Goal: Information Seeking & Learning: Find specific fact

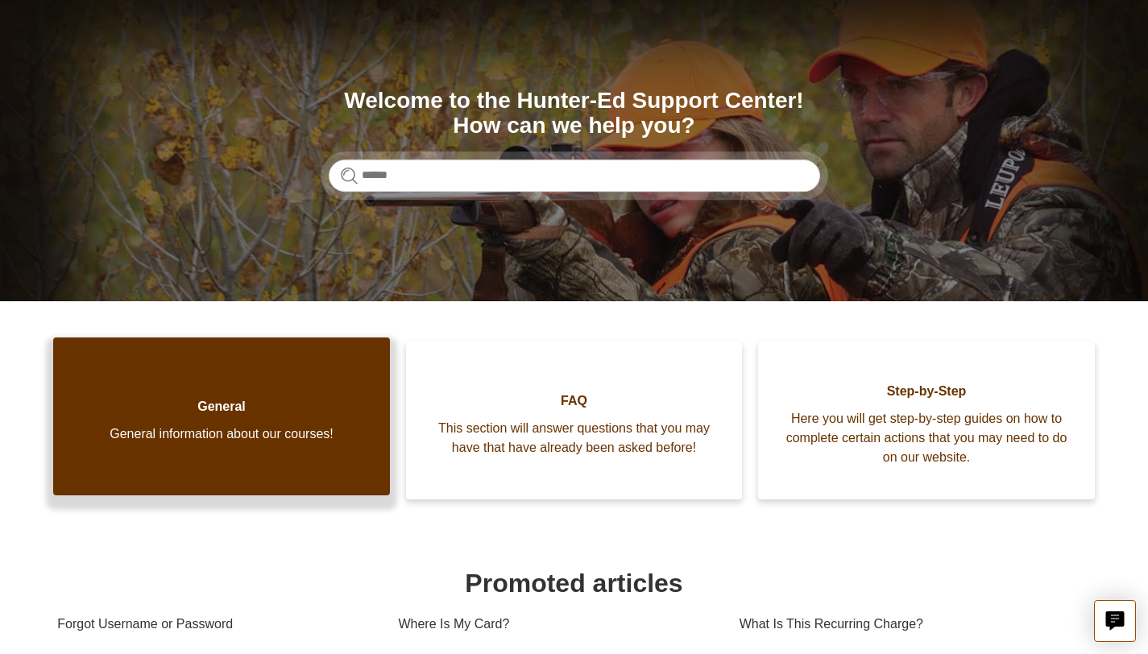
scroll to position [288, 0]
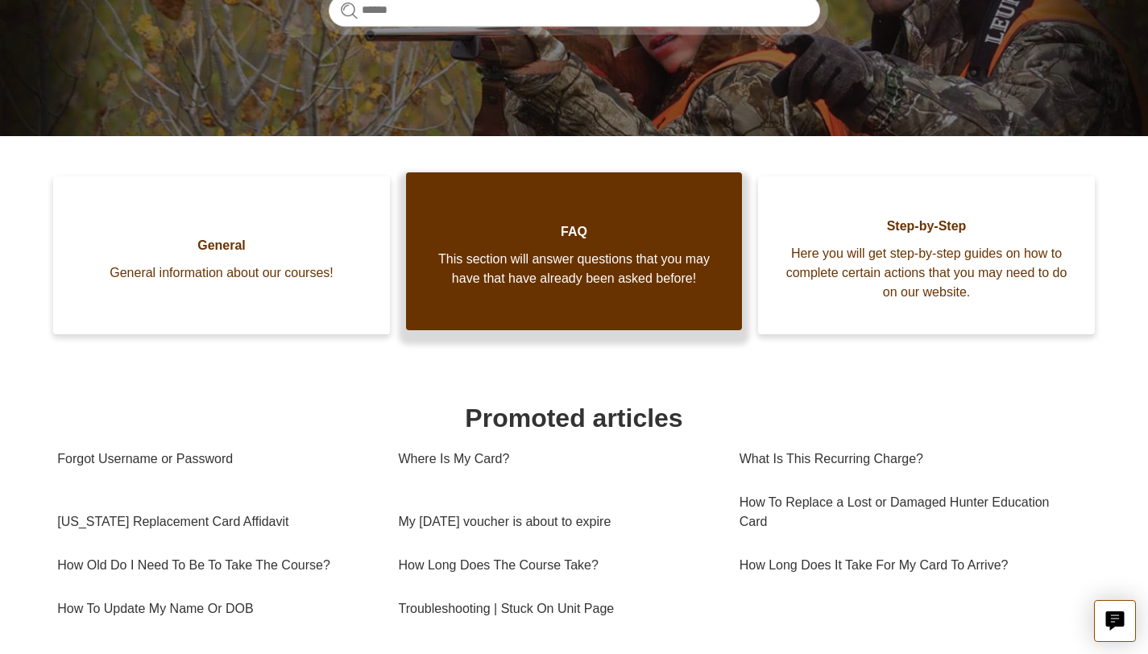
click at [435, 316] on link "FAQ This section will answer questions that you may have that have already been…" at bounding box center [574, 251] width 337 height 158
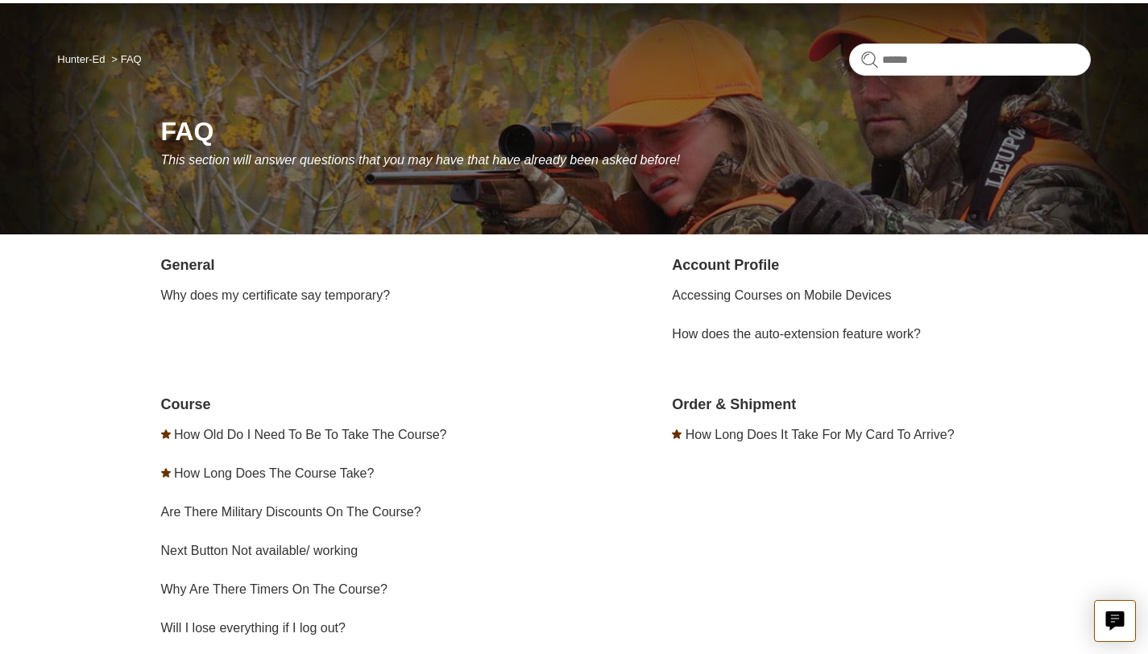
scroll to position [215, 0]
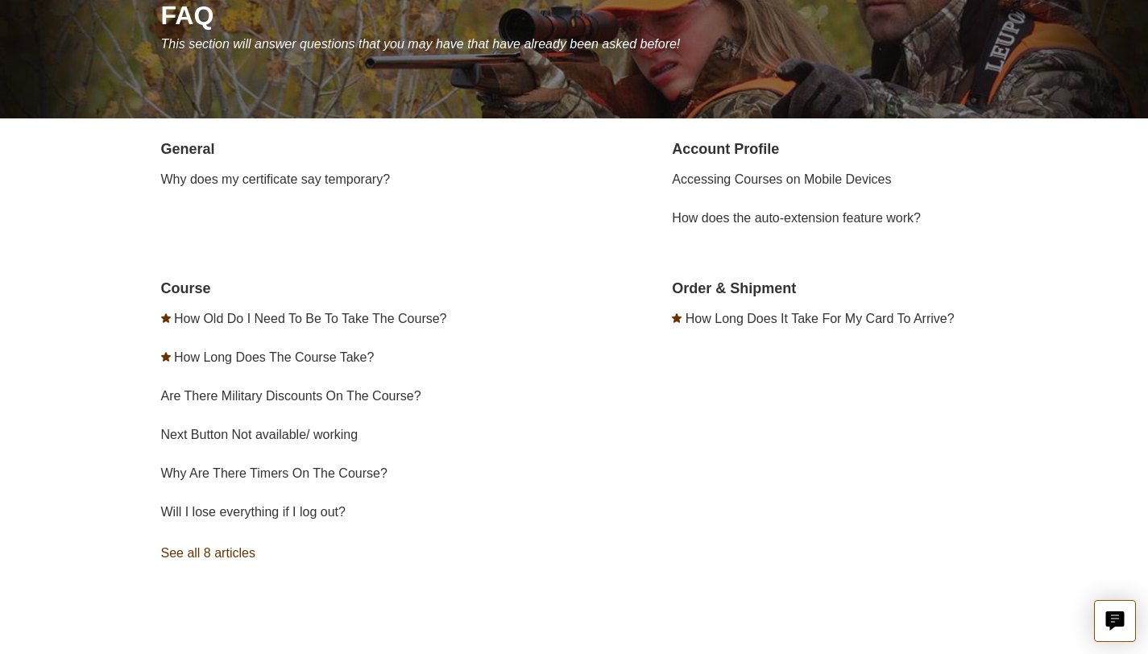
click at [226, 541] on link "See all 8 articles" at bounding box center [370, 554] width 418 height 44
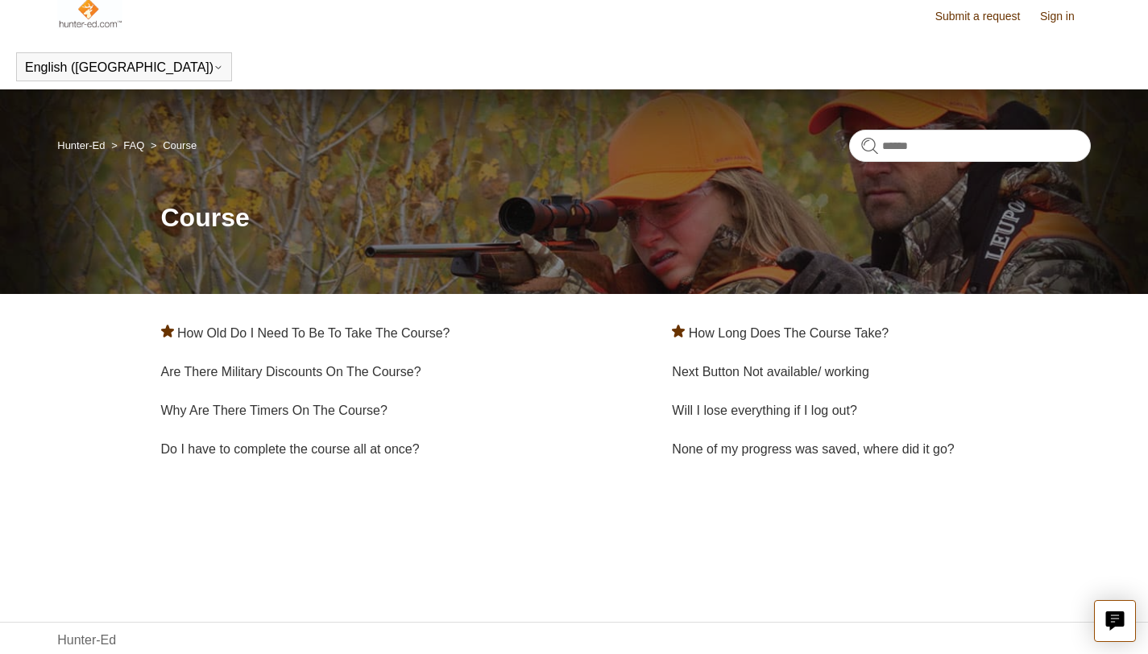
scroll to position [15, 0]
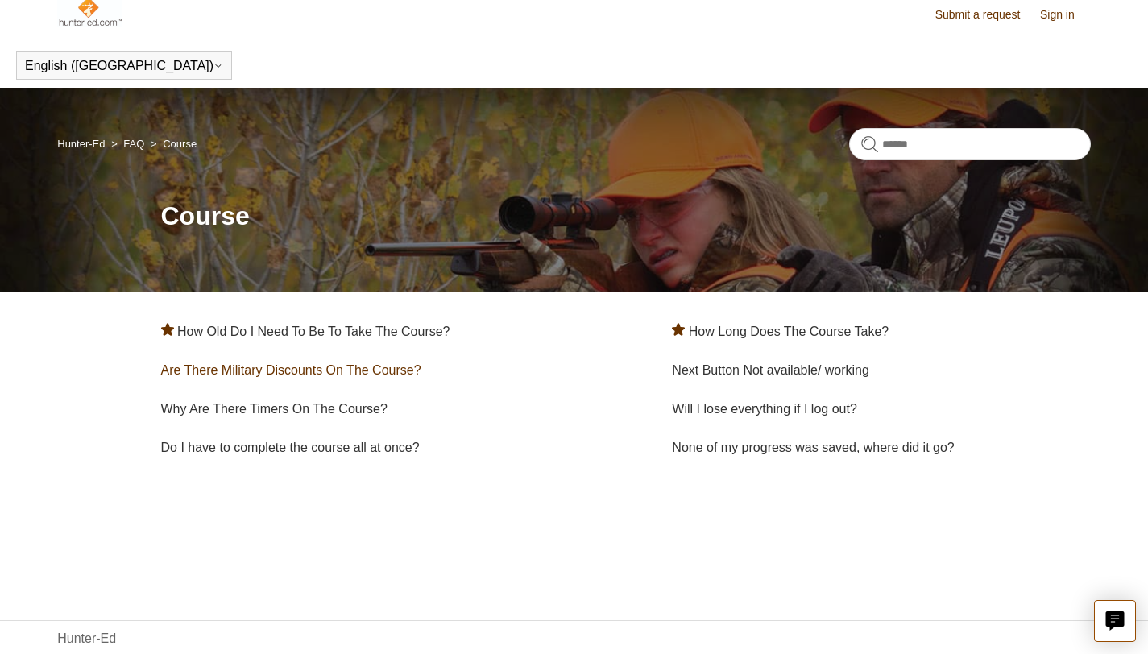
click at [299, 371] on link "Are There Military Discounts On The Course?" at bounding box center [291, 370] width 260 height 14
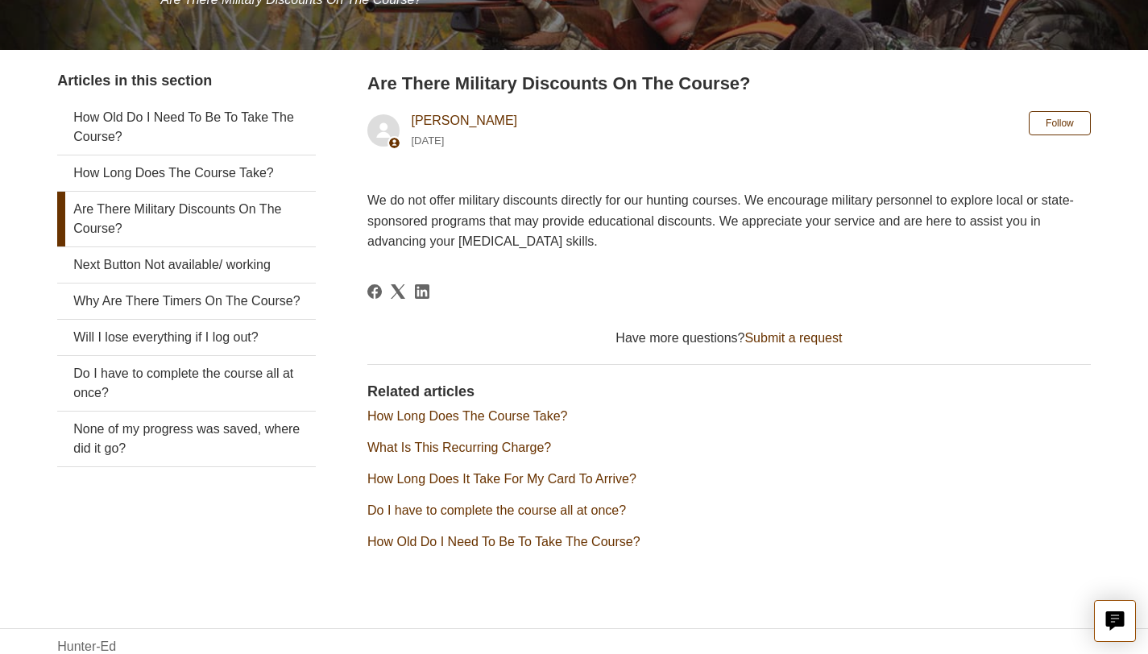
scroll to position [301, 0]
